Goal: Entertainment & Leisure: Consume media (video, audio)

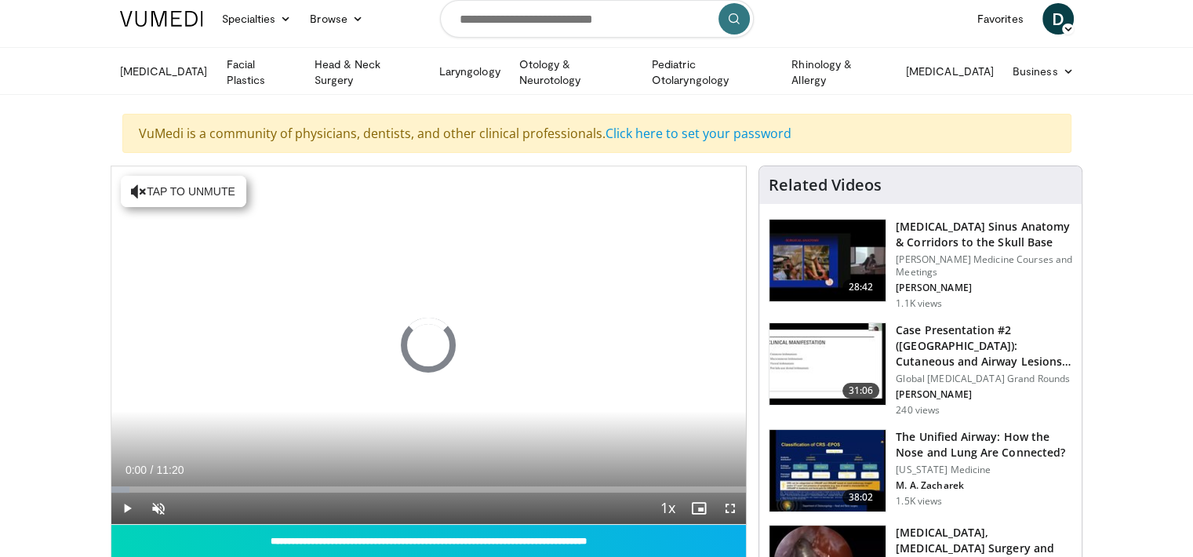
scroll to position [157, 0]
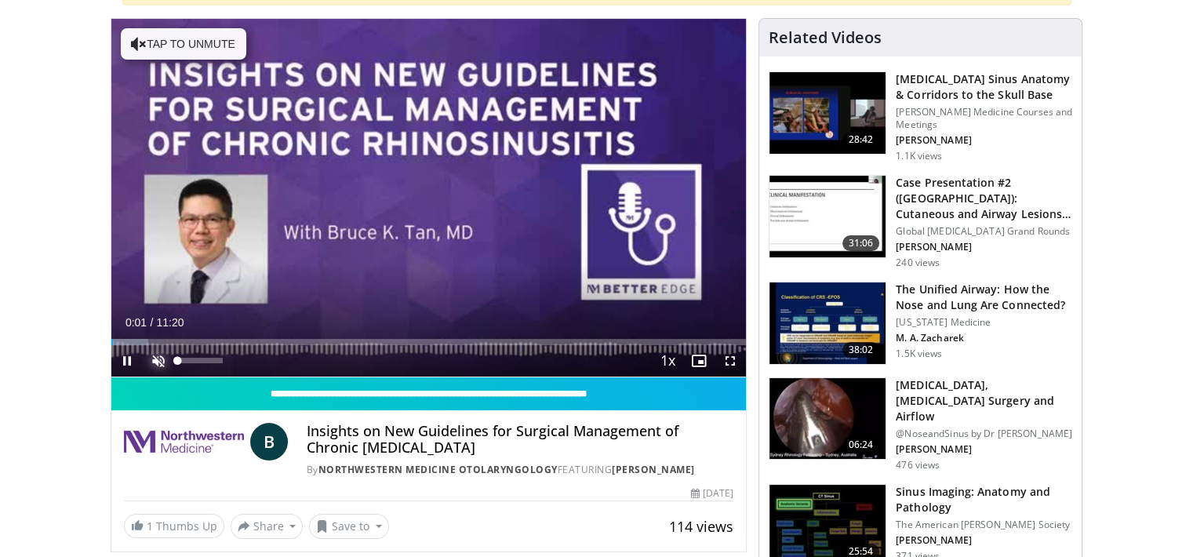
click at [152, 365] on span "Video Player" at bounding box center [158, 360] width 31 height 31
drag, startPoint x: 220, startPoint y: 358, endPoint x: 180, endPoint y: 365, distance: 39.7
click at [180, 365] on div "7%" at bounding box center [200, 360] width 55 height 31
click at [125, 358] on span "Video Player" at bounding box center [126, 360] width 31 height 31
